Goal: Find specific page/section

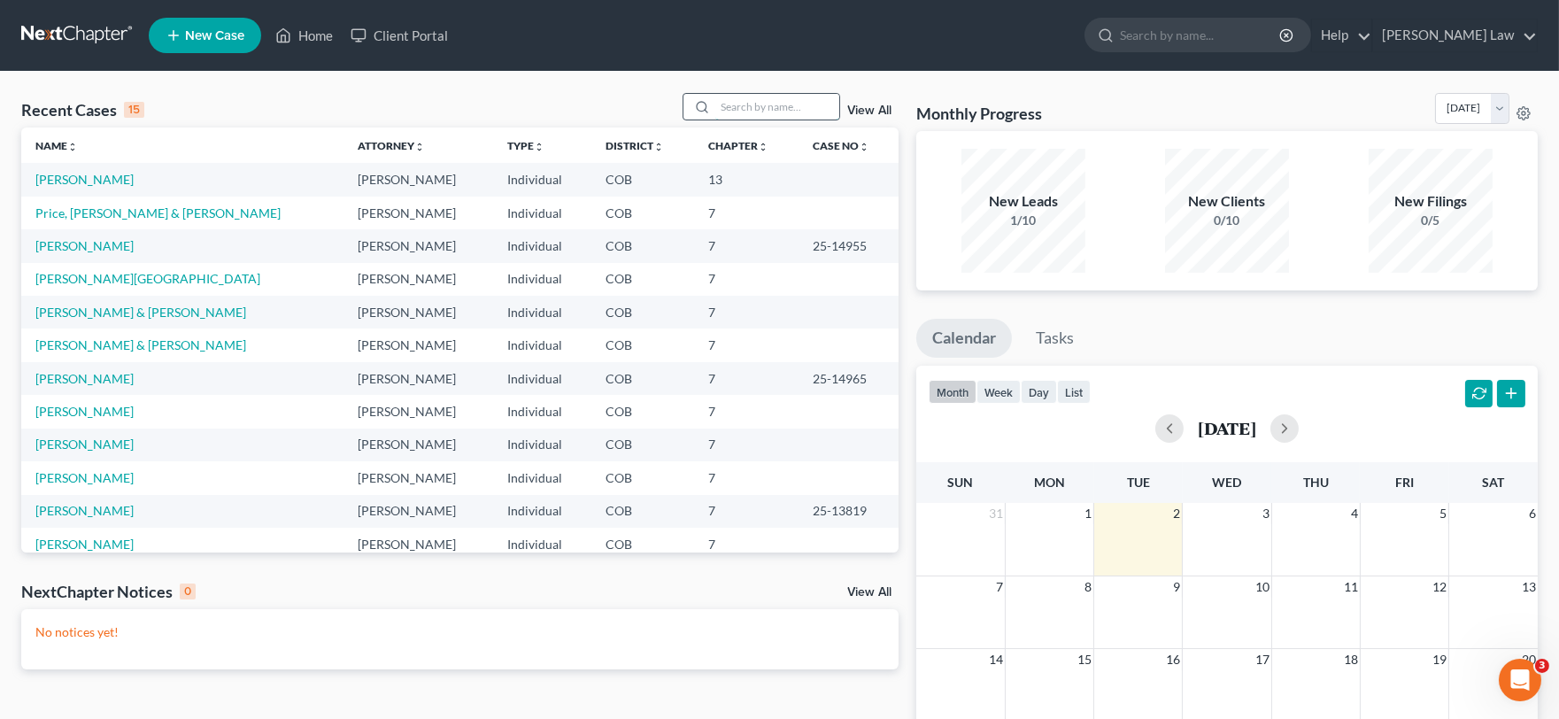
click at [773, 110] on input "search" at bounding box center [777, 107] width 124 height 26
type input "[PERSON_NAME]"
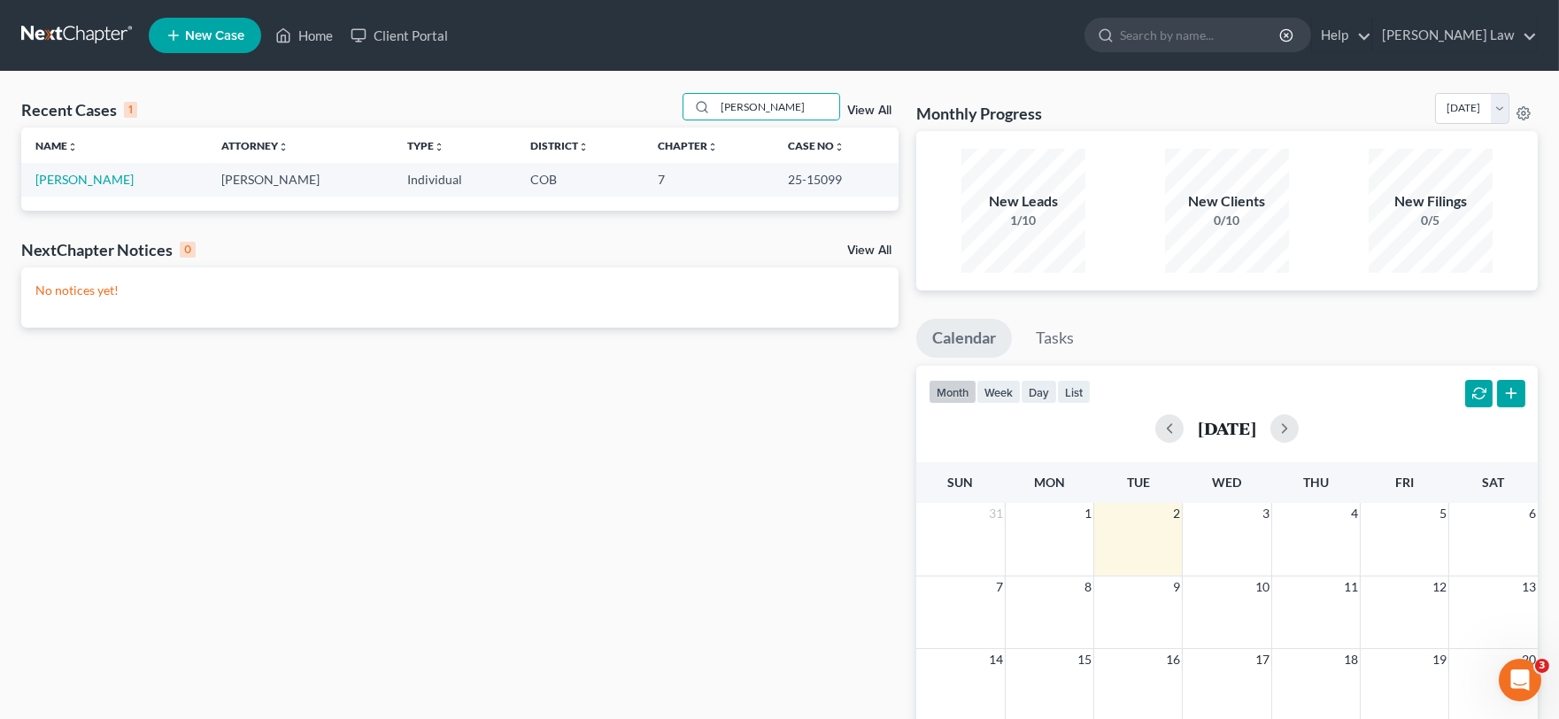
click at [59, 171] on td "[PERSON_NAME]" at bounding box center [114, 179] width 186 height 33
click at [63, 177] on link "[PERSON_NAME]" at bounding box center [84, 179] width 98 height 15
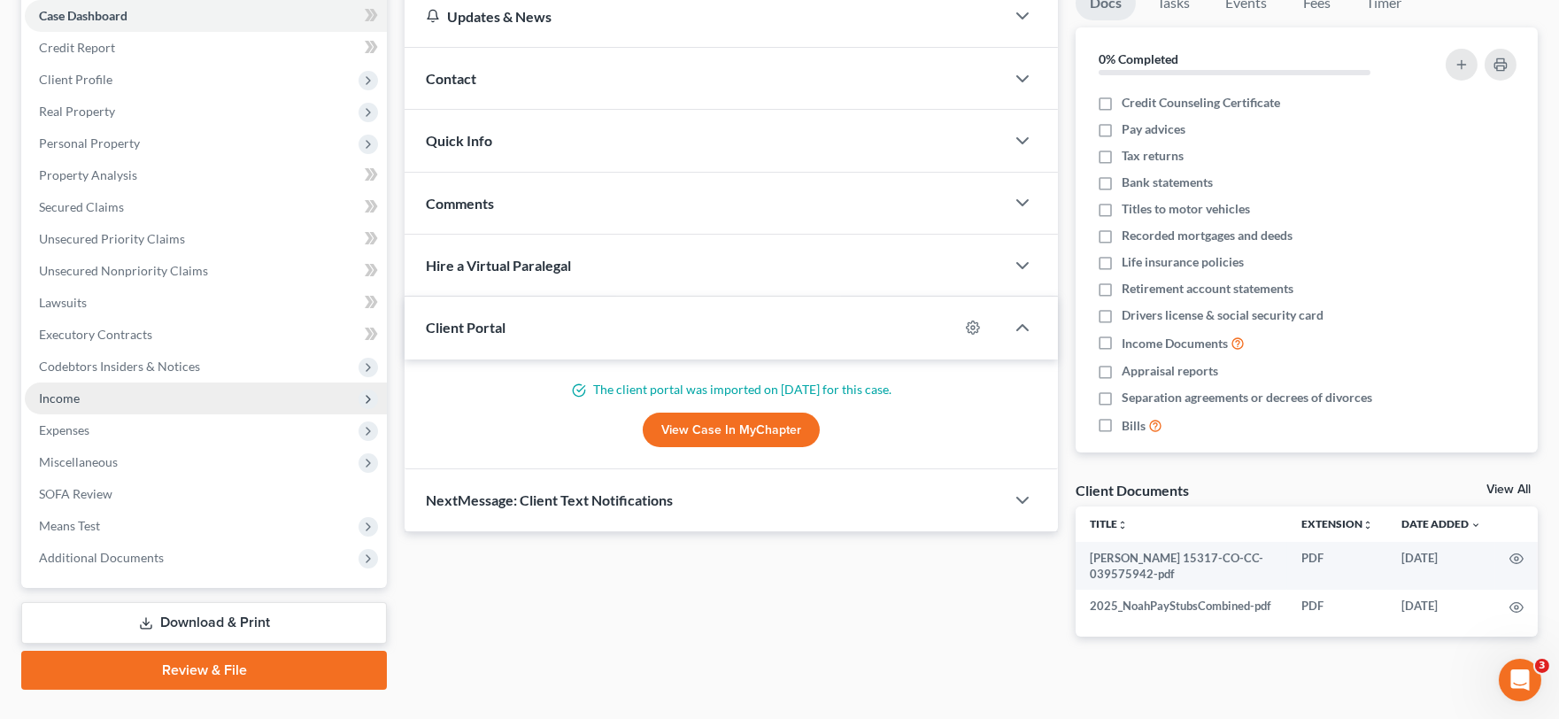
scroll to position [220, 0]
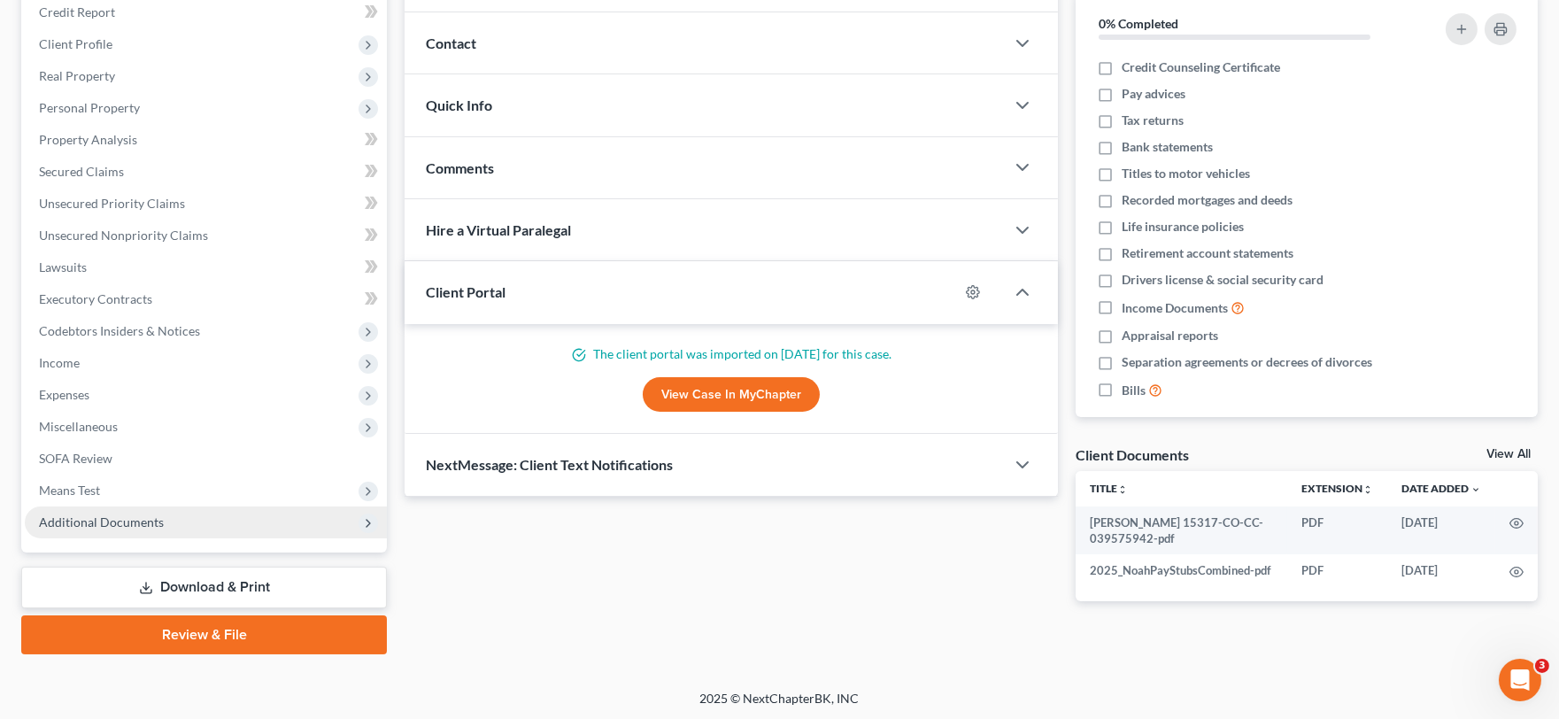
click at [177, 520] on span "Additional Documents" at bounding box center [206, 522] width 362 height 32
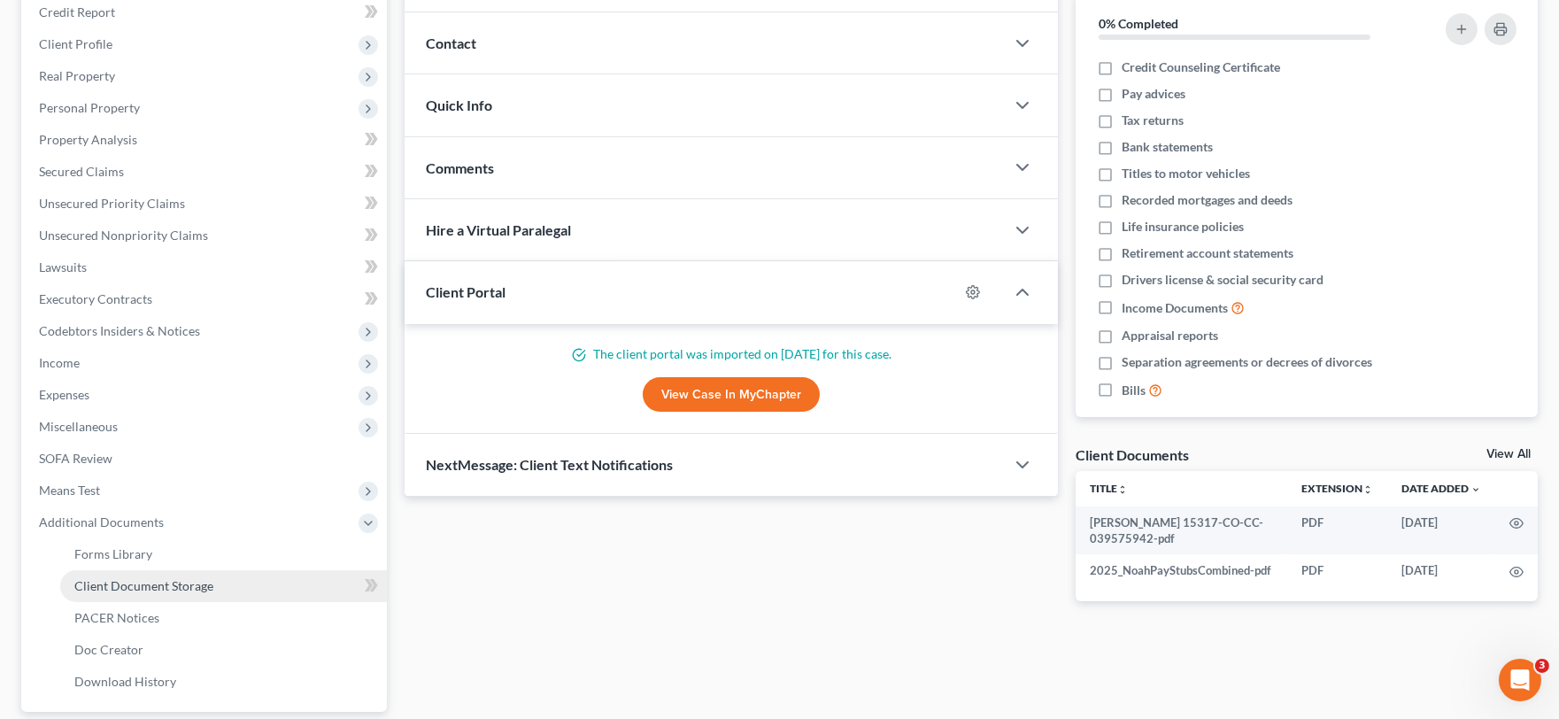
click at [212, 581] on link "Client Document Storage" at bounding box center [223, 586] width 327 height 32
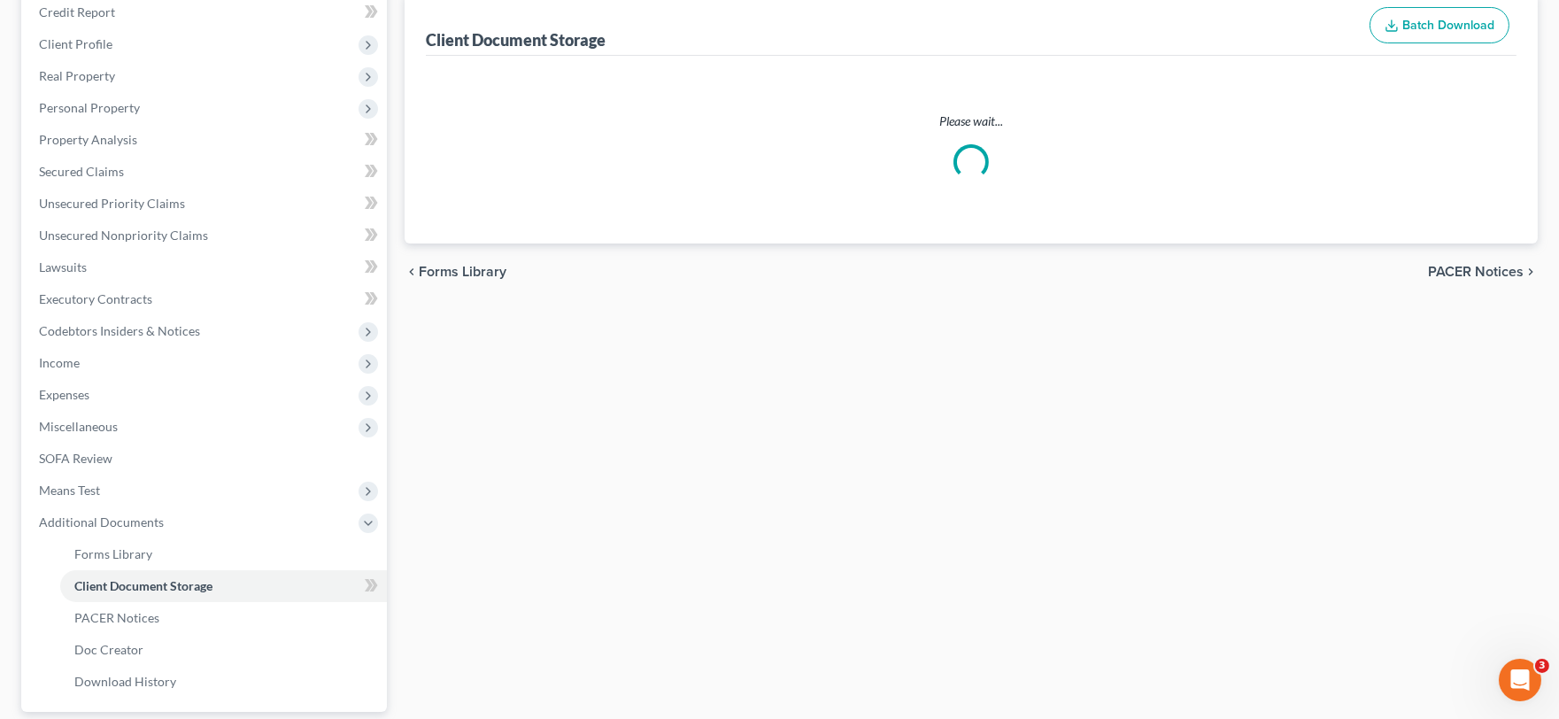
scroll to position [189, 0]
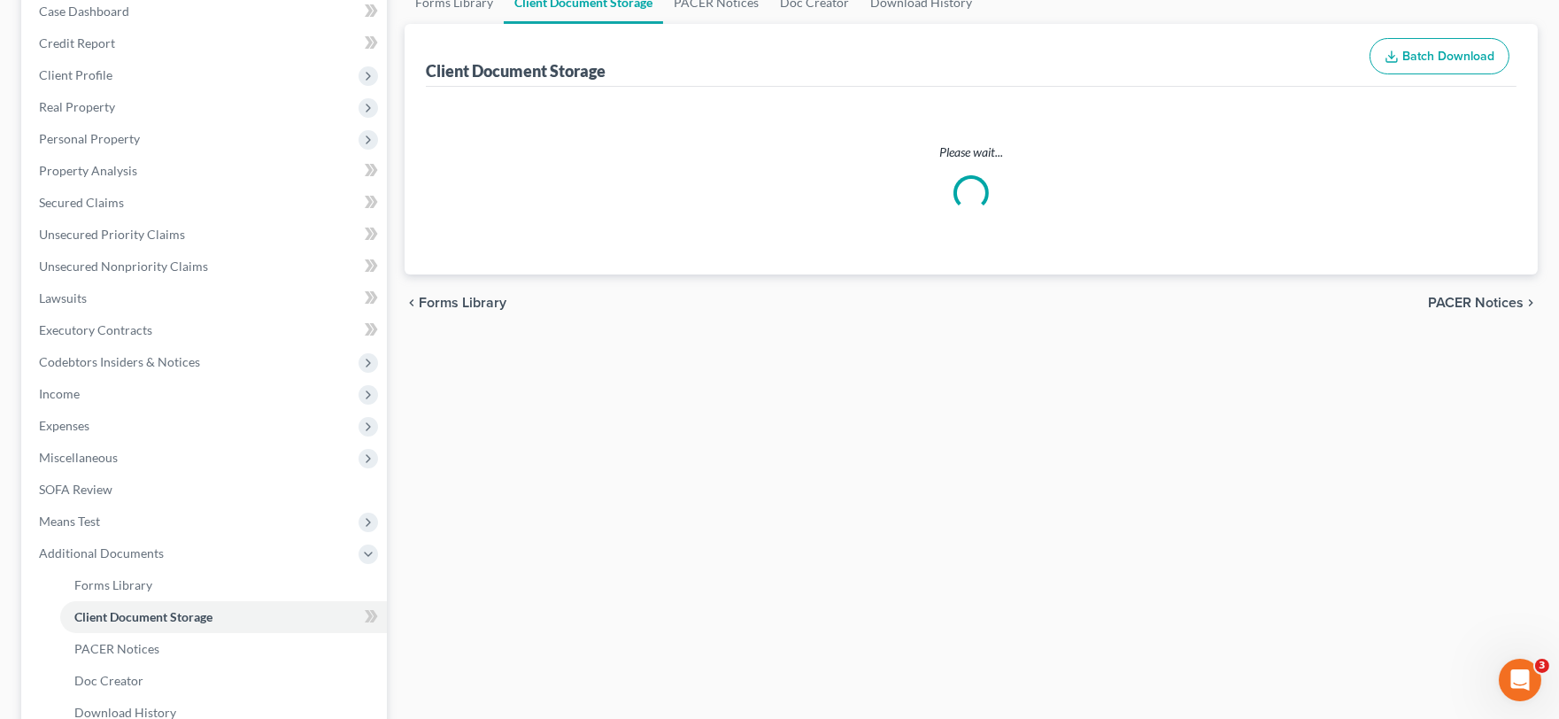
select select "28"
select select "5"
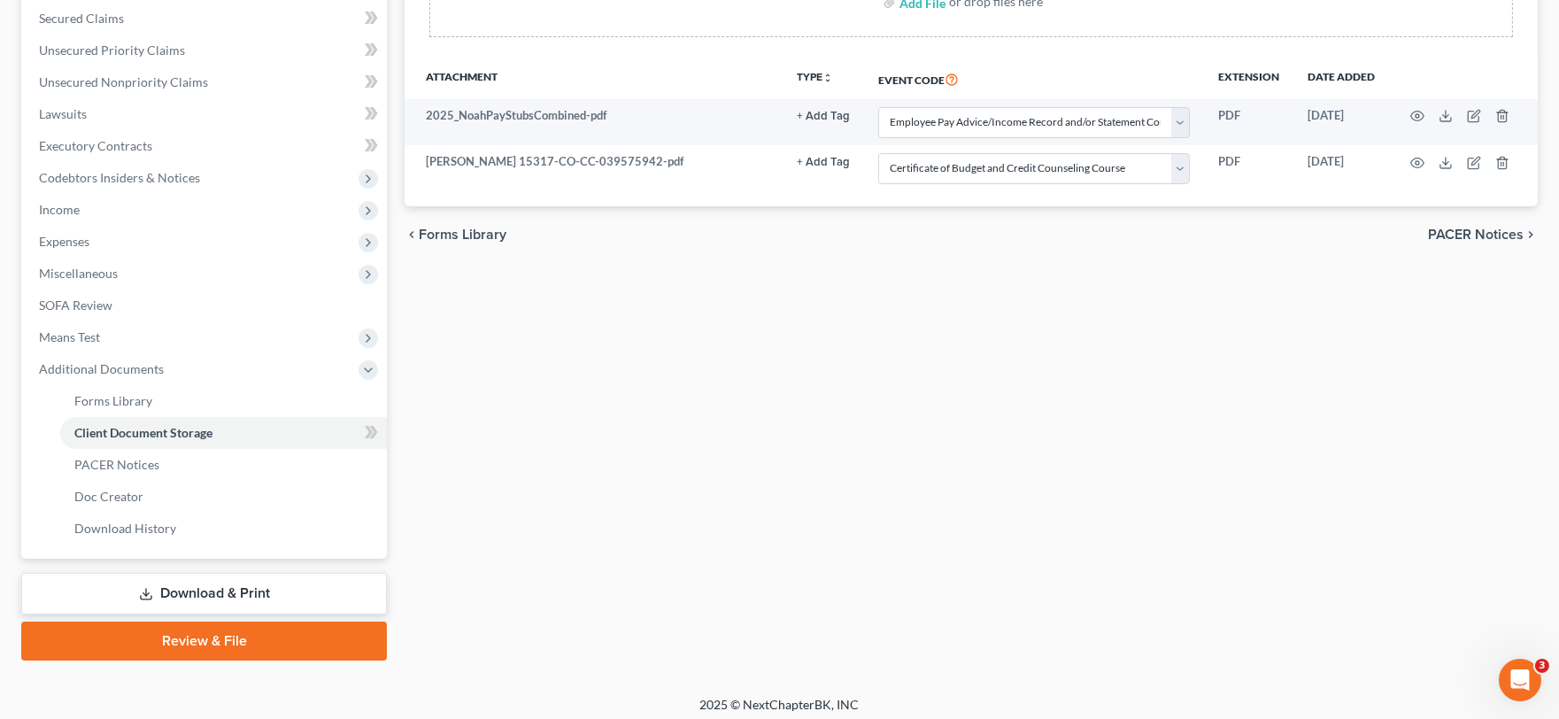
scroll to position [379, 0]
